Goal: Task Accomplishment & Management: Manage account settings

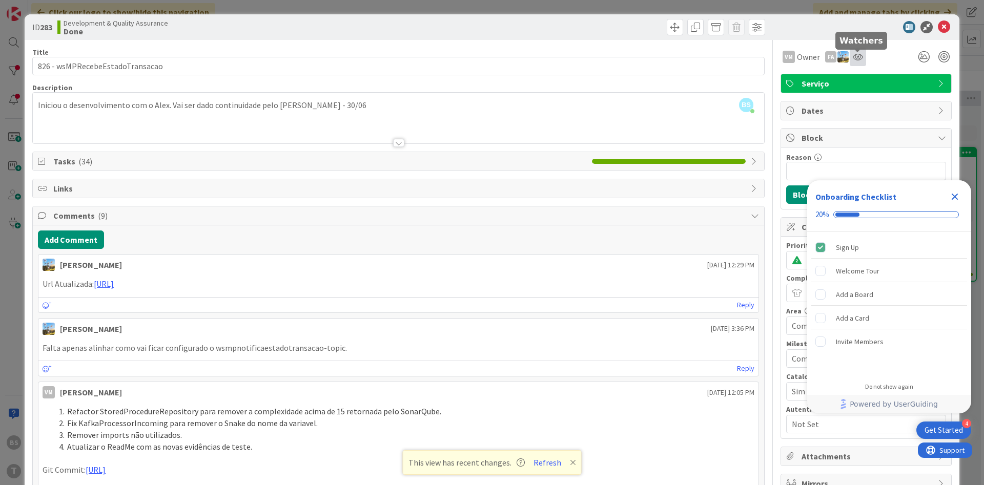
click at [559, 54] on icon at bounding box center [857, 57] width 10 height 8
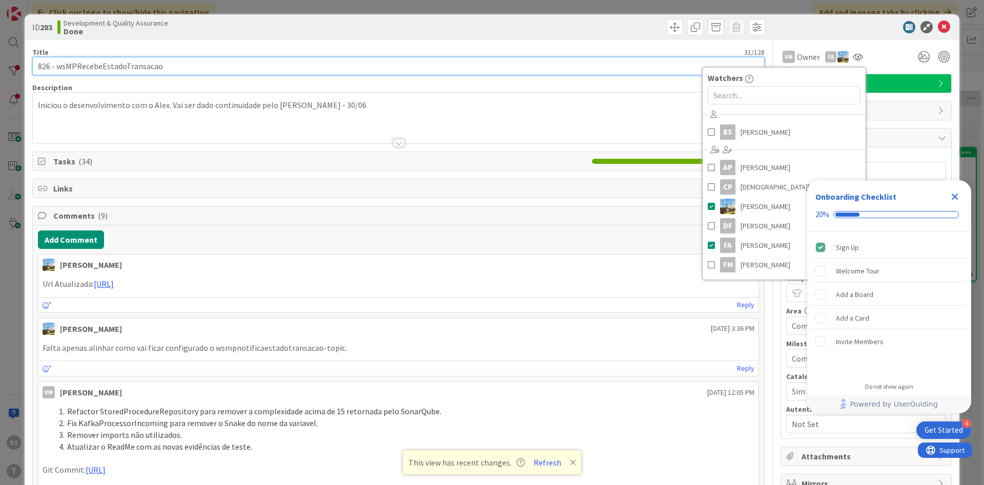
click at [504, 57] on input "826 - wsMPRecebeEstadoTransacao" at bounding box center [398, 66] width 732 height 18
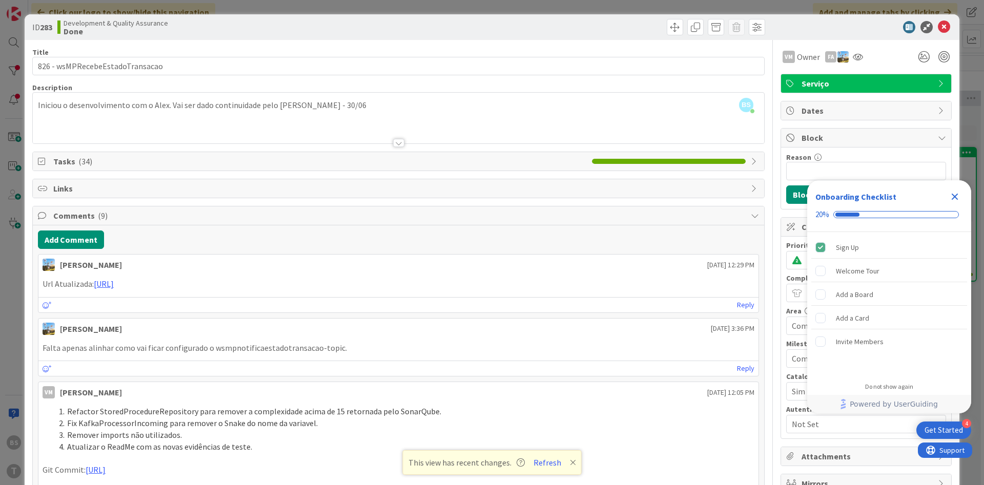
click at [559, 192] on icon "Close Checklist" at bounding box center [954, 197] width 12 height 12
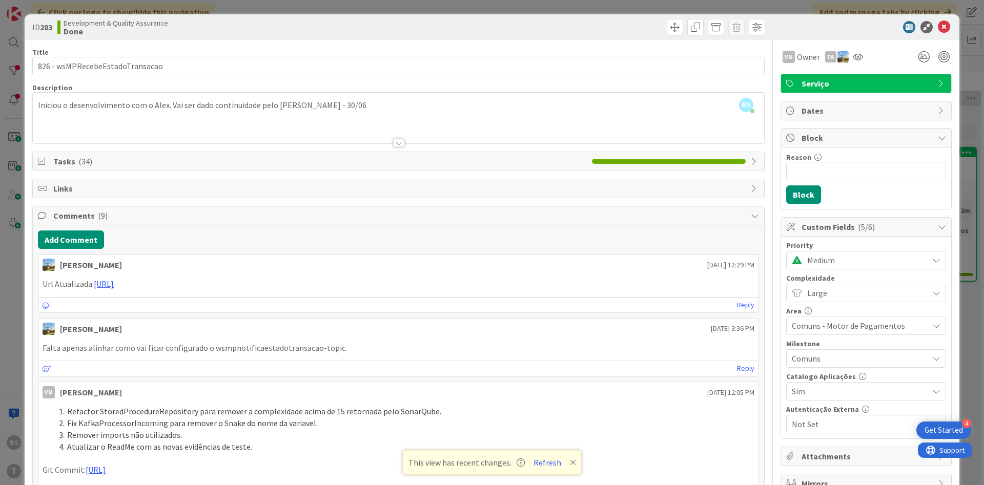
click at [559, 265] on span "Medium" at bounding box center [865, 260] width 116 height 14
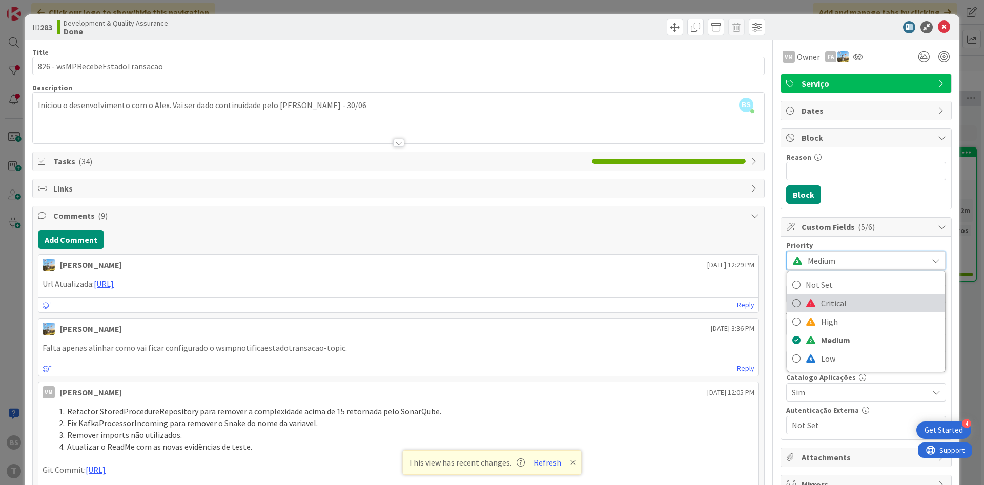
click at [559, 298] on span "Critical" at bounding box center [880, 303] width 119 height 15
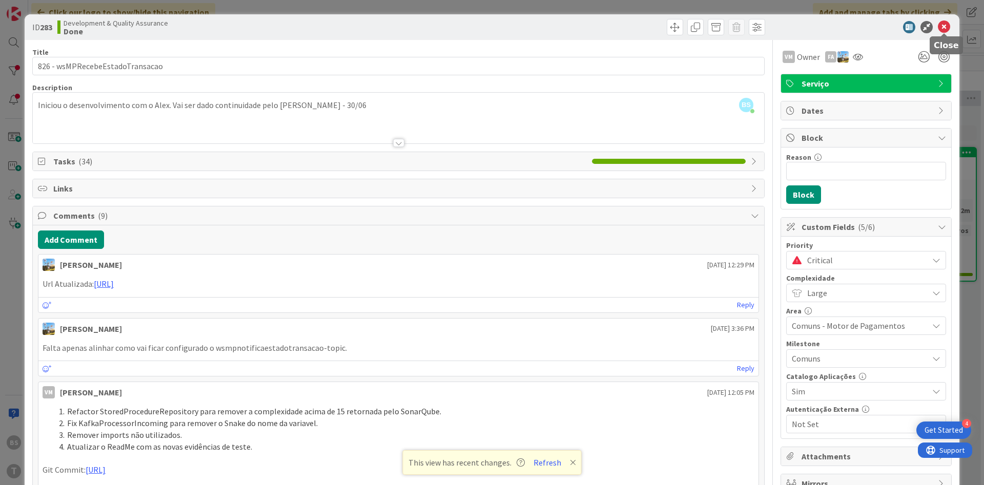
click at [559, 22] on icon at bounding box center [943, 27] width 12 height 12
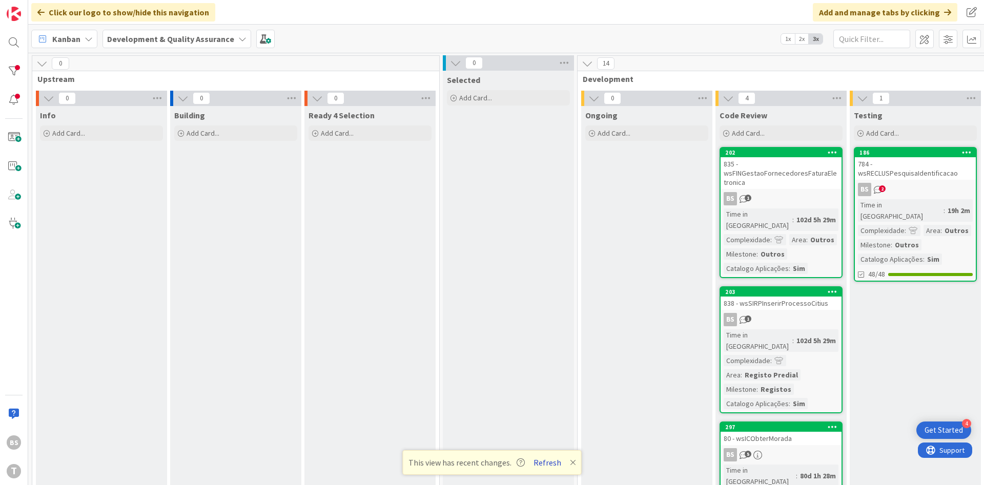
click at [536, 337] on button "Refresh" at bounding box center [547, 462] width 35 height 13
